Goal: Information Seeking & Learning: Learn about a topic

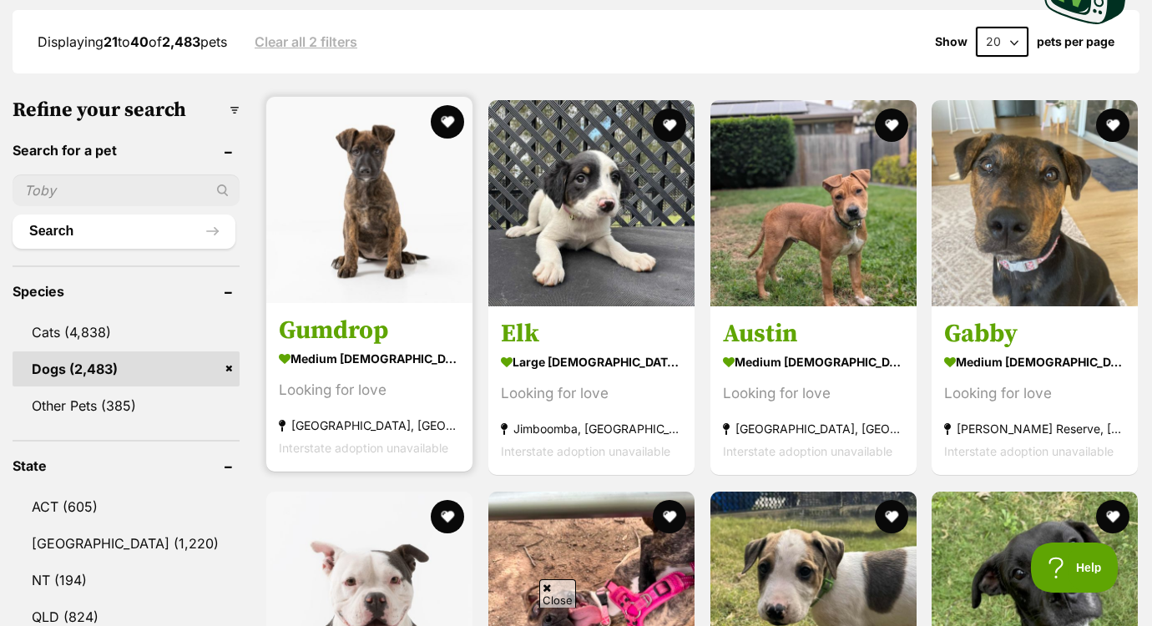
click at [374, 255] on img at bounding box center [369, 200] width 206 height 206
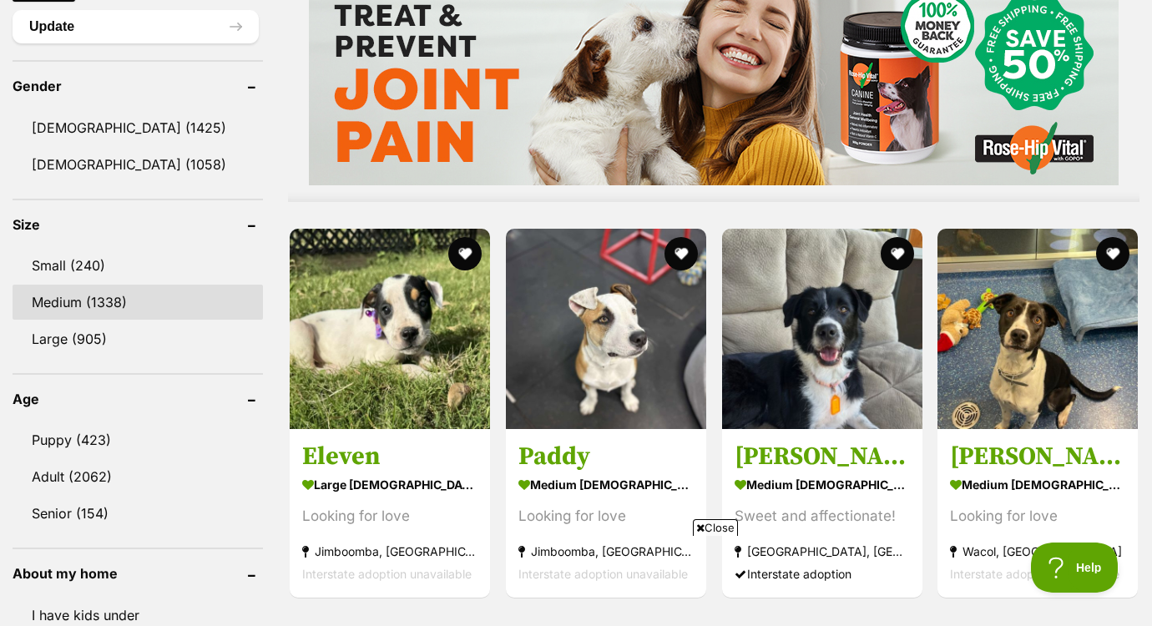
scroll to position [1382, 0]
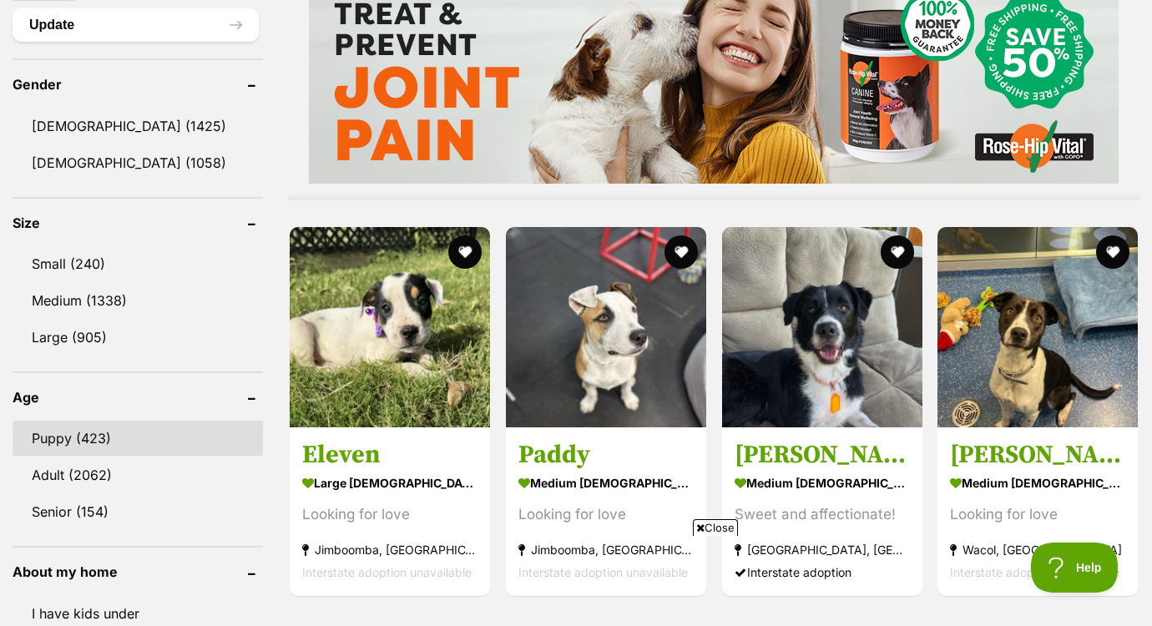
click at [63, 440] on link "Puppy (423)" at bounding box center [138, 438] width 250 height 35
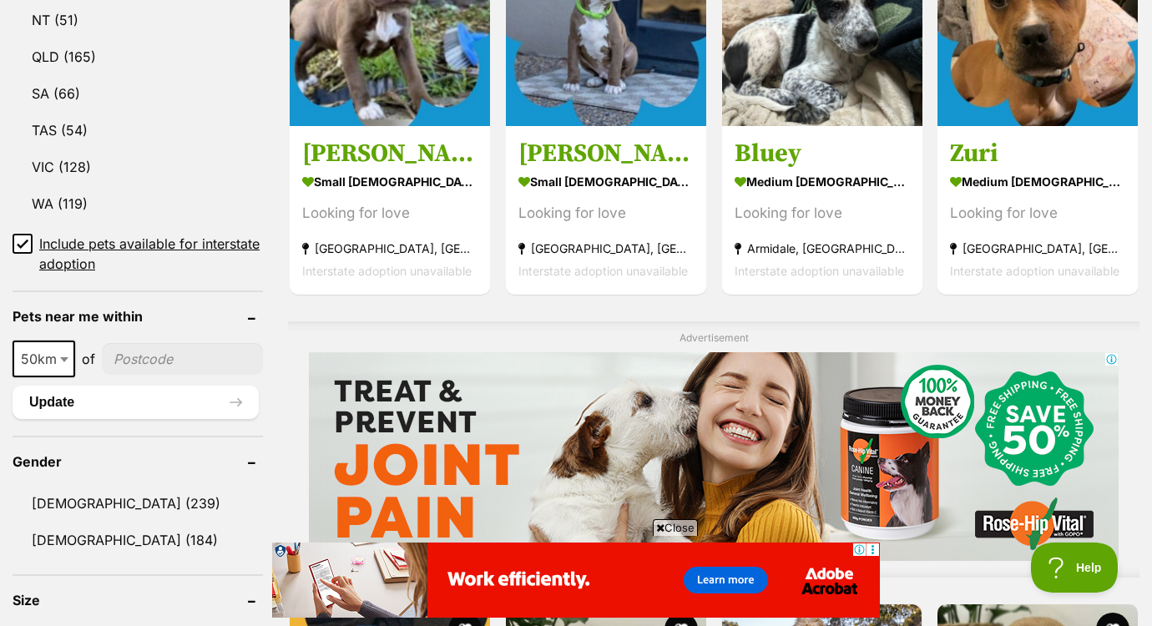
scroll to position [1007, 0]
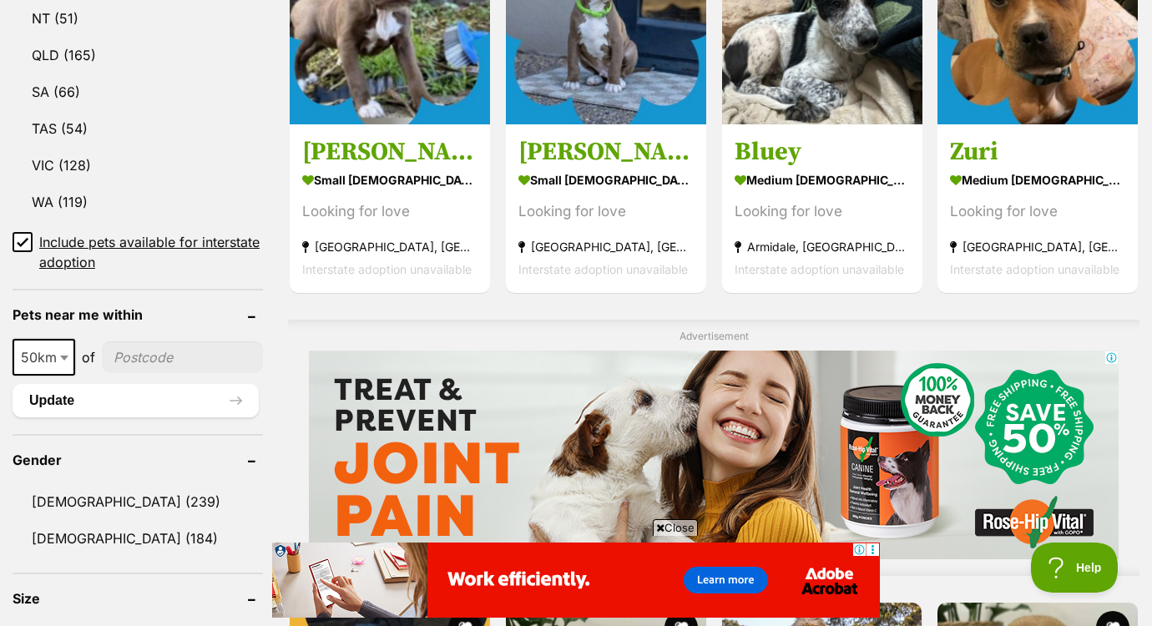
click at [64, 363] on span at bounding box center [66, 357] width 17 height 37
select select "100"
click at [122, 359] on input"] "postcode" at bounding box center [185, 357] width 155 height 32
type input"] "4223"
click at [194, 399] on button "Update" at bounding box center [136, 400] width 246 height 33
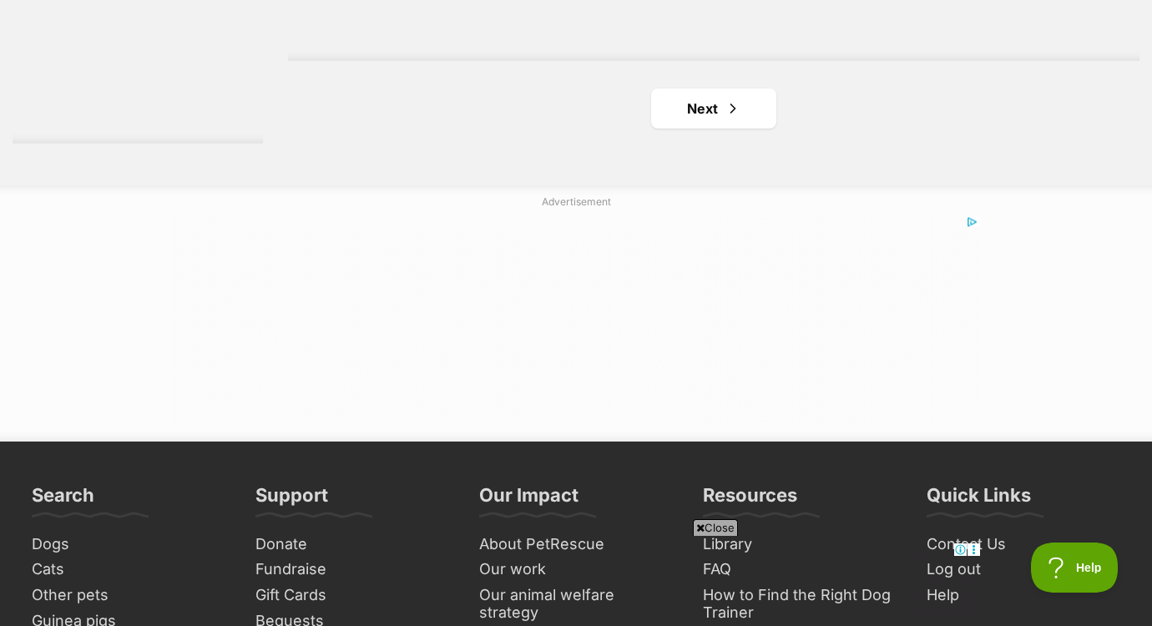
scroll to position [3020, 0]
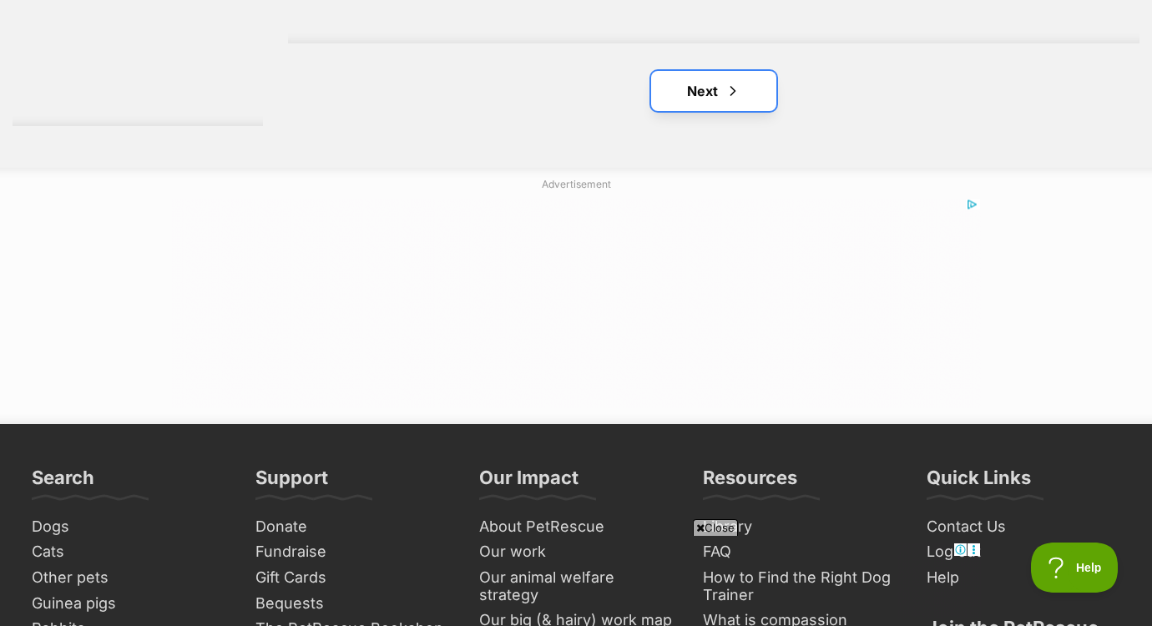
click at [682, 98] on link "Next" at bounding box center [713, 91] width 125 height 40
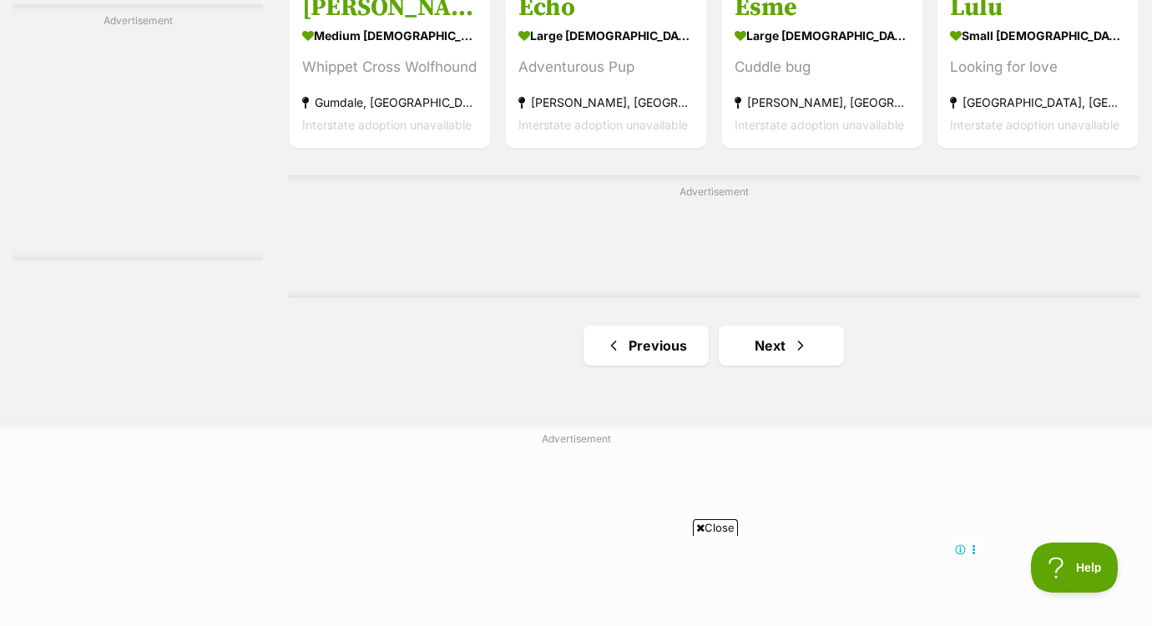
scroll to position [2785, 0]
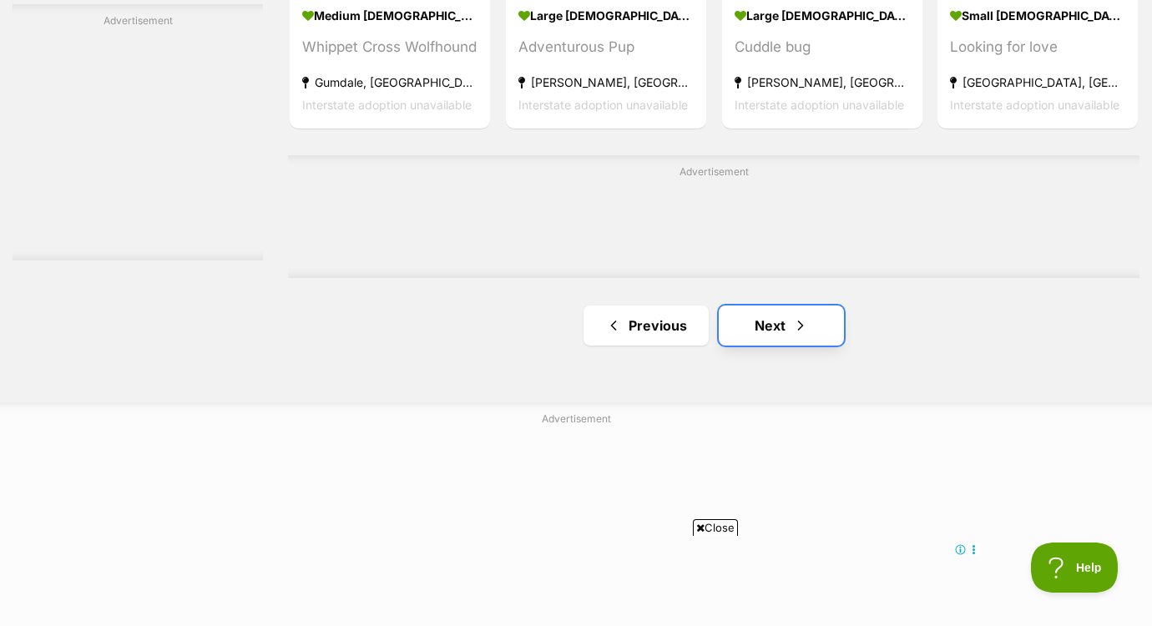
click at [799, 332] on span "Next page" at bounding box center [800, 326] width 17 height 20
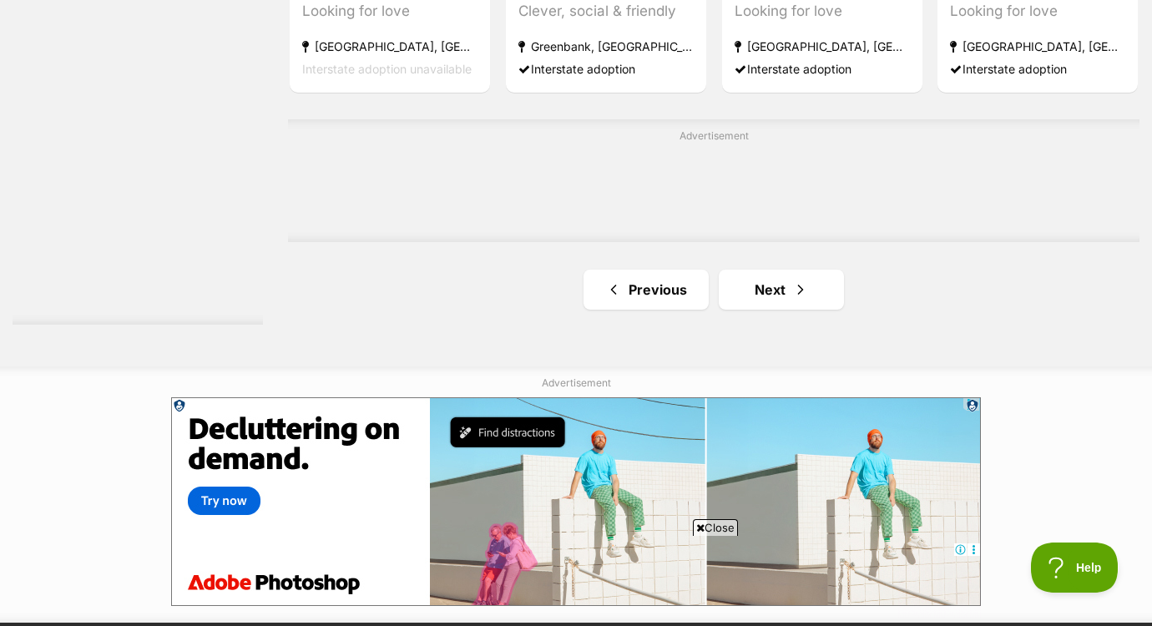
scroll to position [2941, 0]
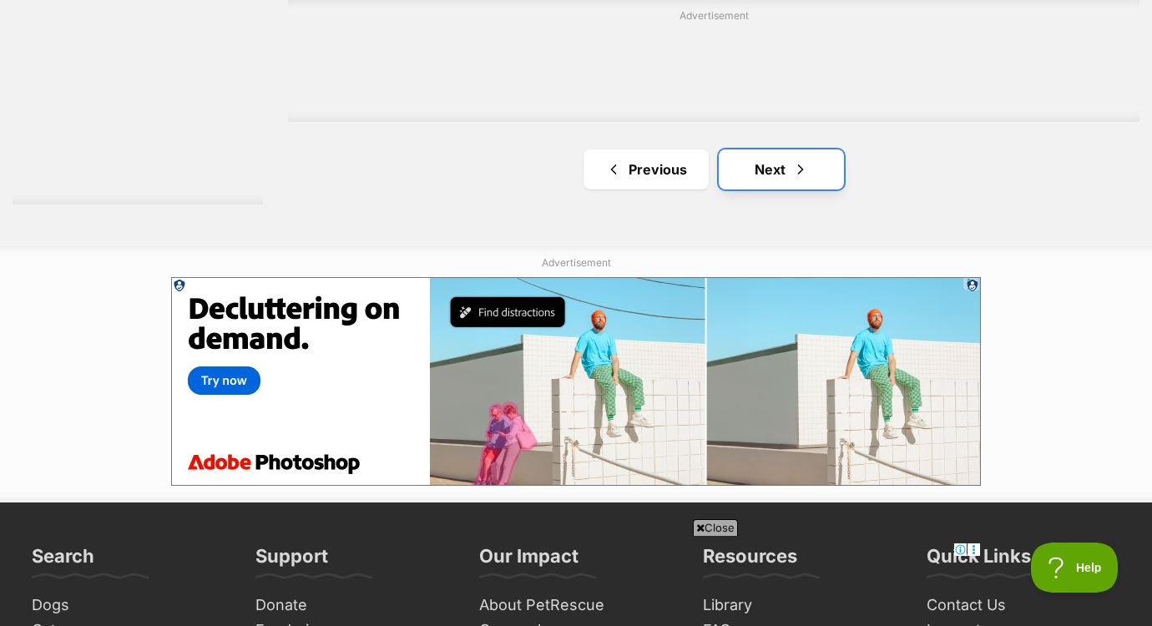
click at [781, 172] on link "Next" at bounding box center [781, 169] width 125 height 40
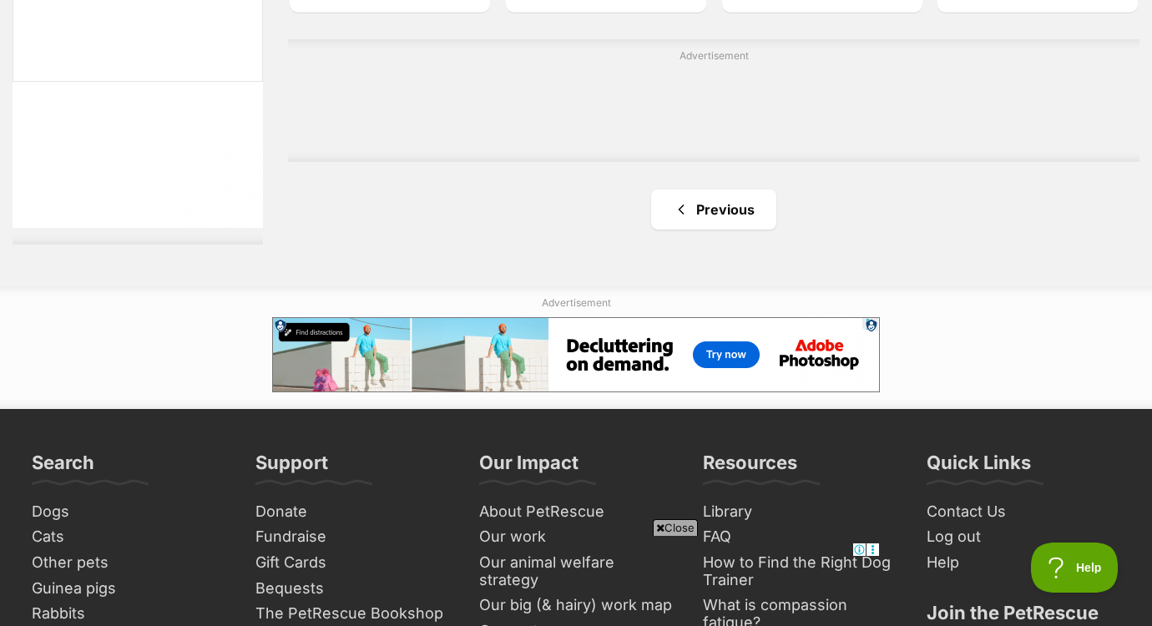
scroll to position [2914, 0]
